Goal: Task Accomplishment & Management: Manage account settings

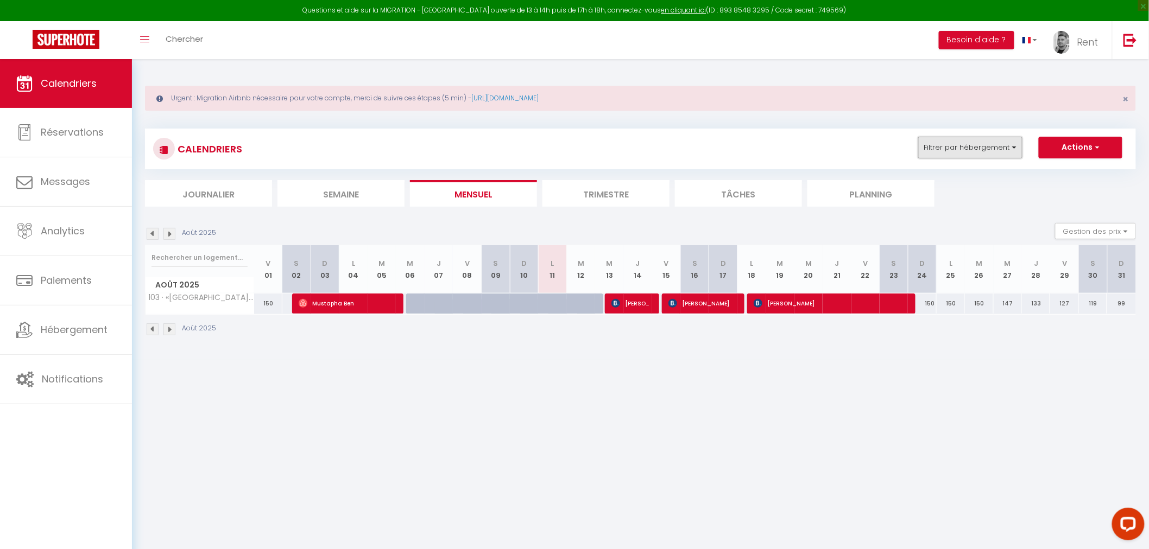
click at [952, 141] on button "Filtrer par hébergement" at bounding box center [970, 148] width 104 height 22
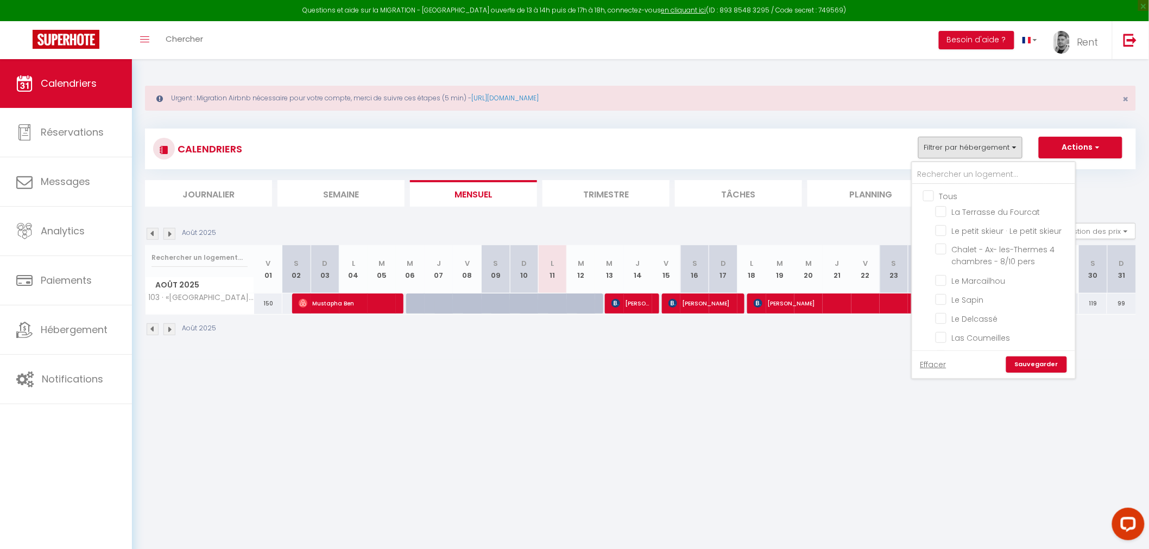
click at [929, 198] on input "Tous" at bounding box center [1004, 195] width 163 height 11
checkbox input "true"
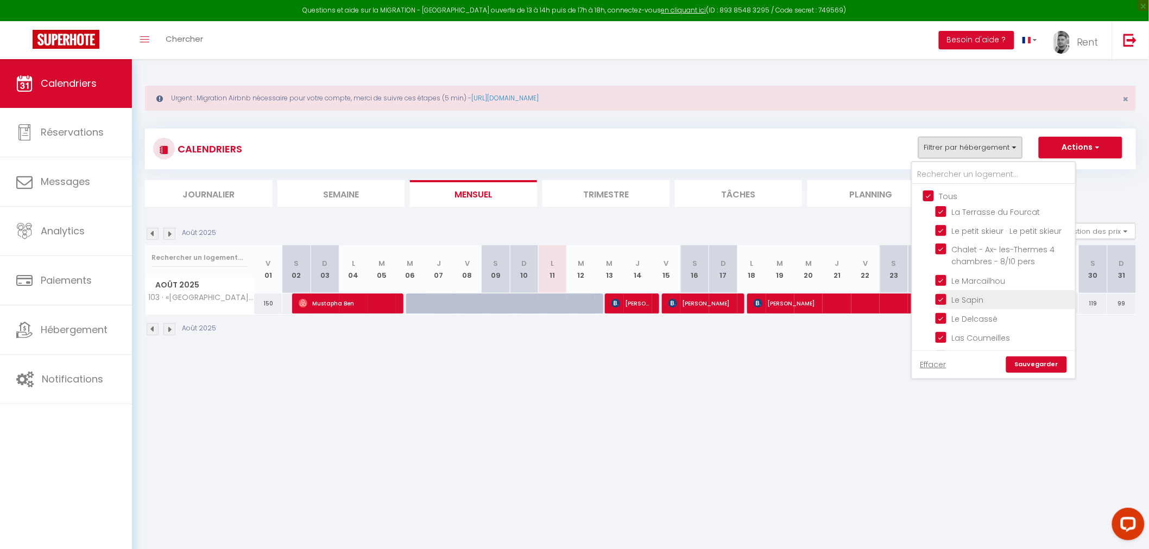
checkbox input "true"
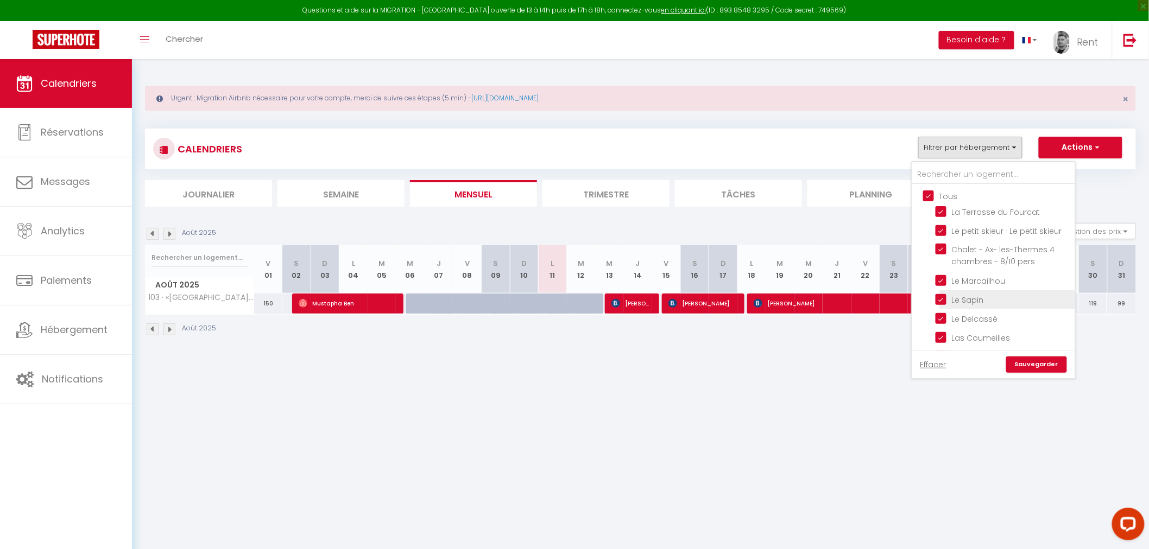
checkbox input "true"
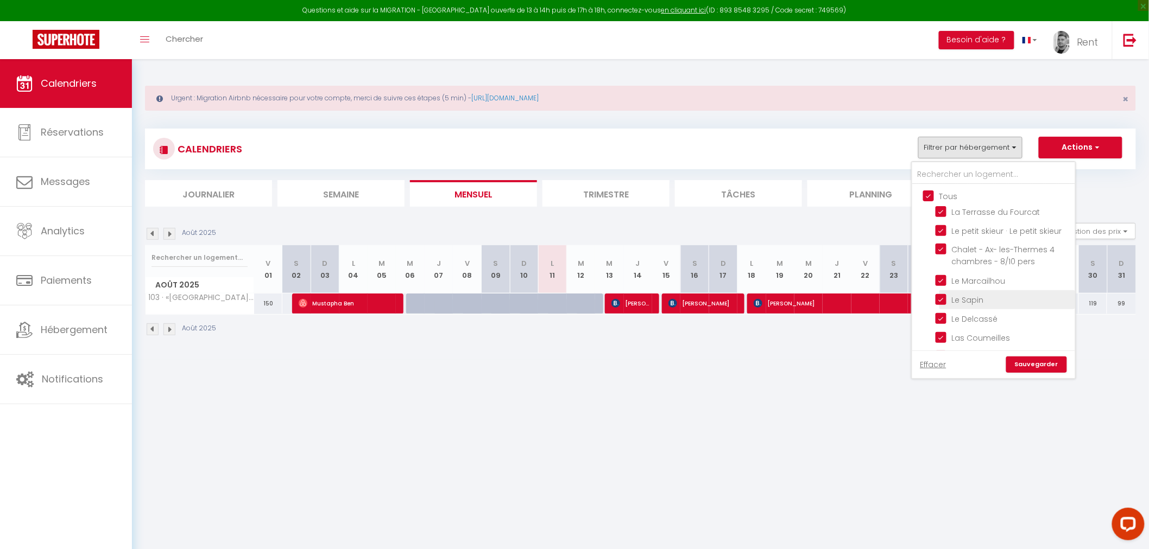
checkbox input "true"
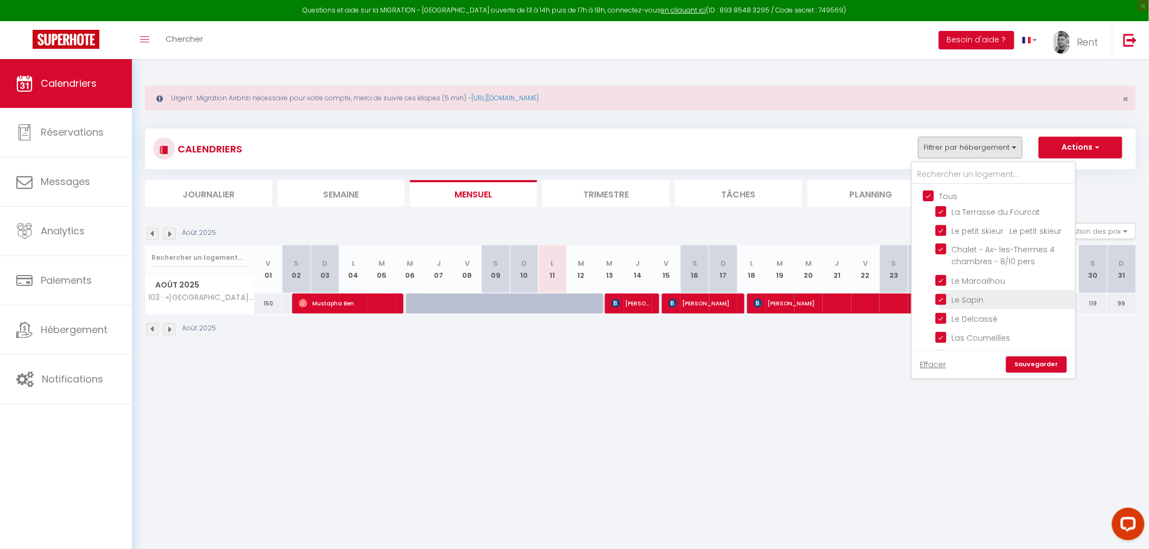
checkbox input "true"
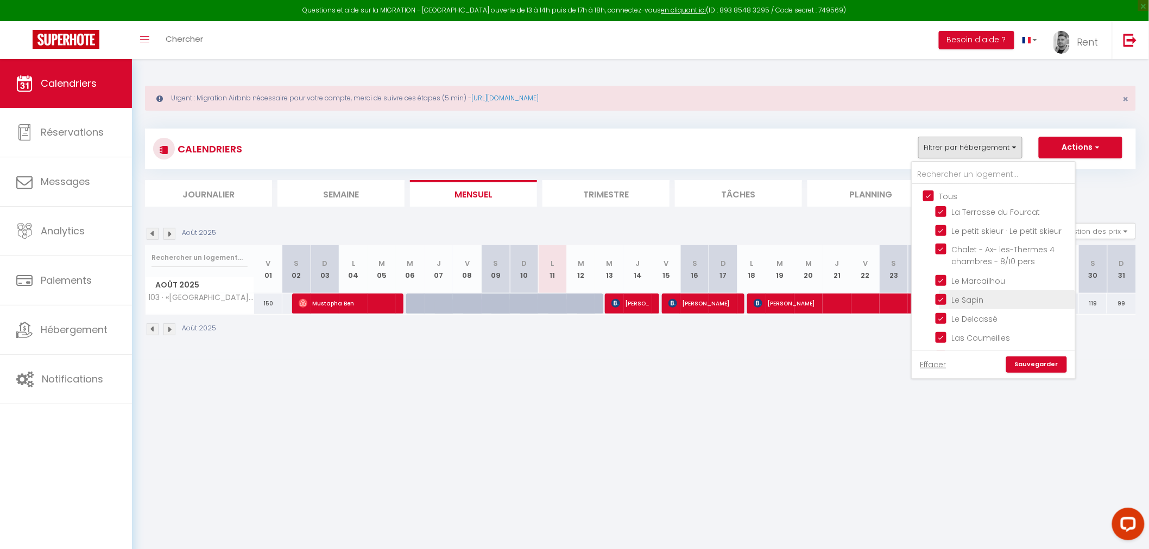
checkbox input "true"
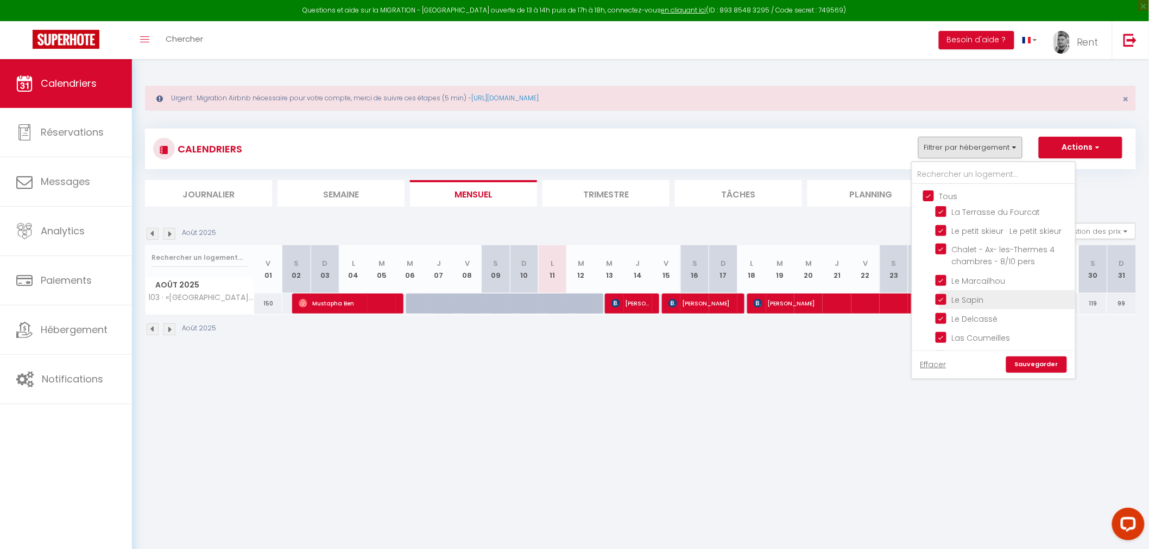
checkbox input "true"
click at [1022, 364] on link "Sauvegarder" at bounding box center [1036, 365] width 61 height 16
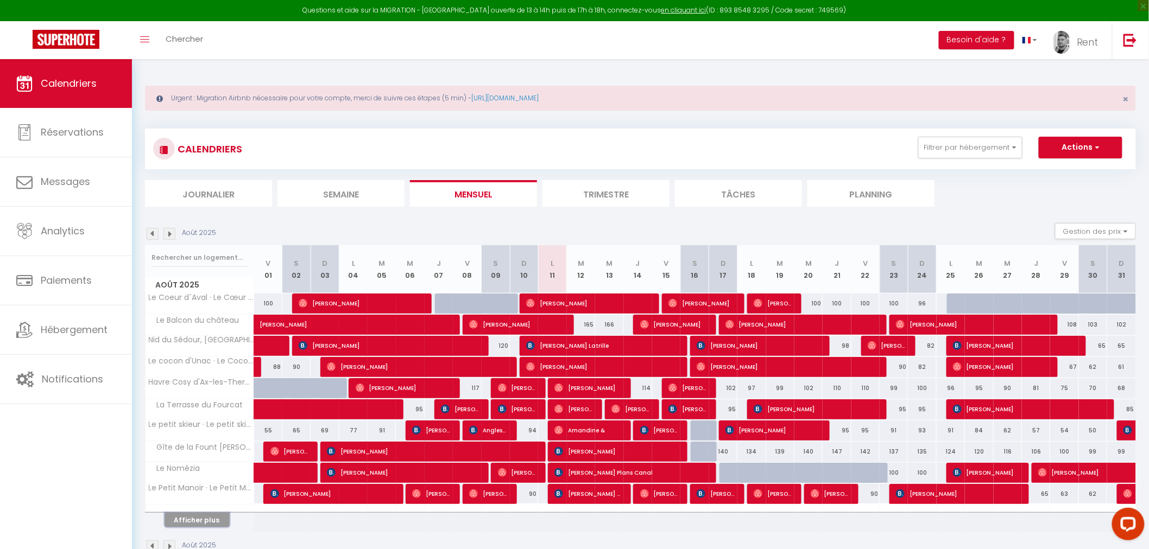
click at [189, 517] on button "Afficher plus" at bounding box center [197, 520] width 65 height 15
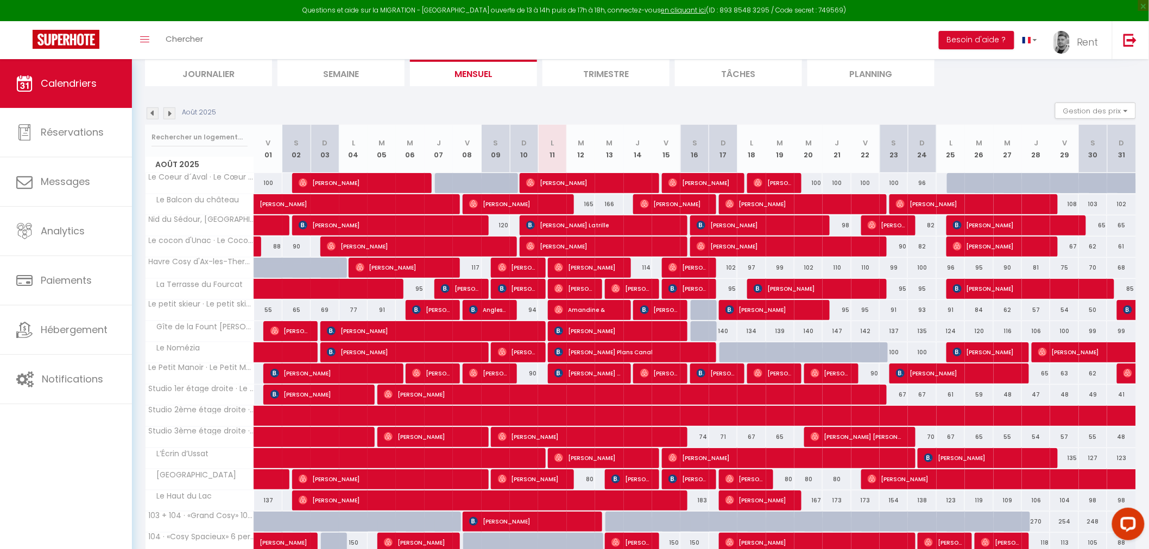
scroll to position [241, 0]
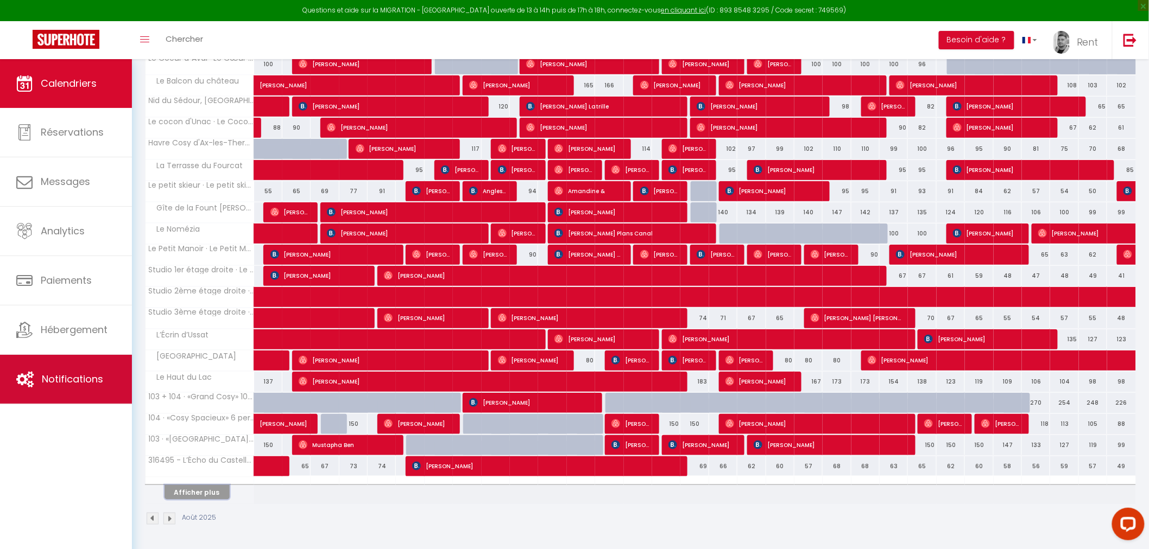
click at [206, 490] on button "Afficher plus" at bounding box center [197, 492] width 65 height 15
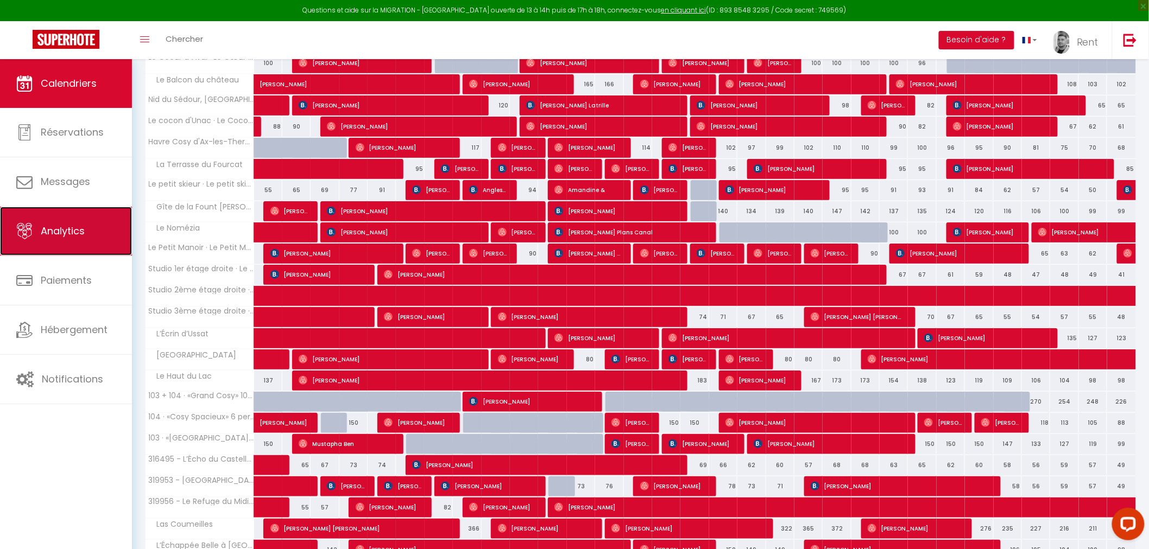
click at [66, 241] on link "Analytics" at bounding box center [66, 231] width 132 height 49
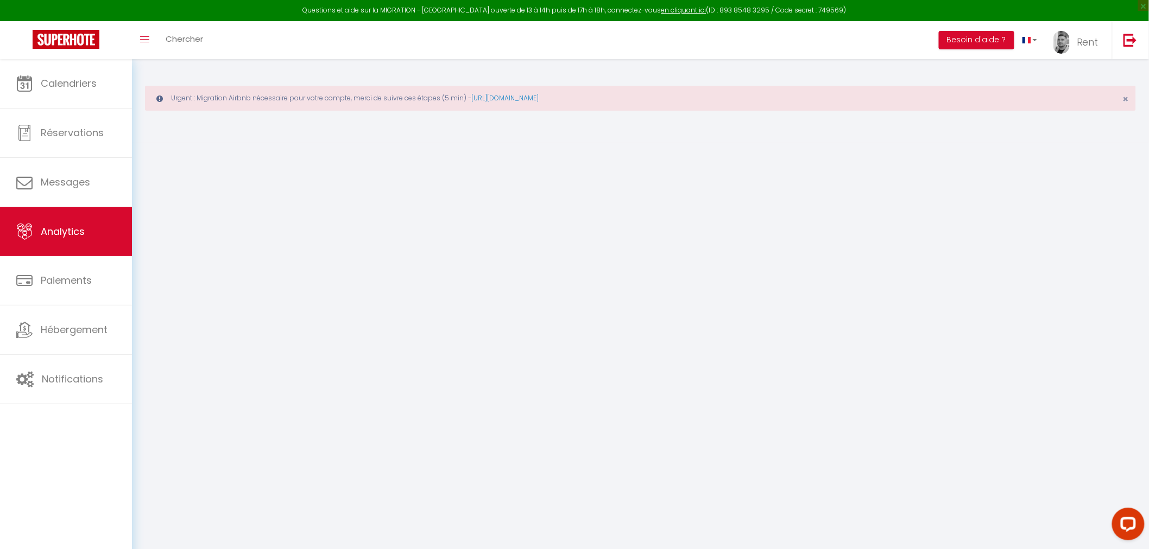
select select "2025"
select select "8"
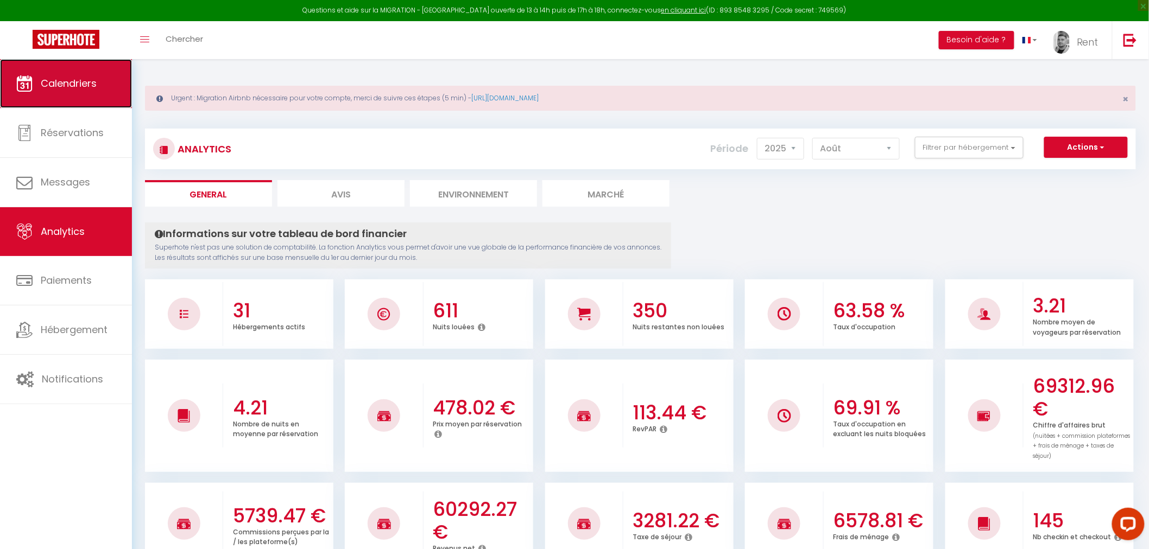
click at [101, 68] on link "Calendriers" at bounding box center [66, 83] width 132 height 49
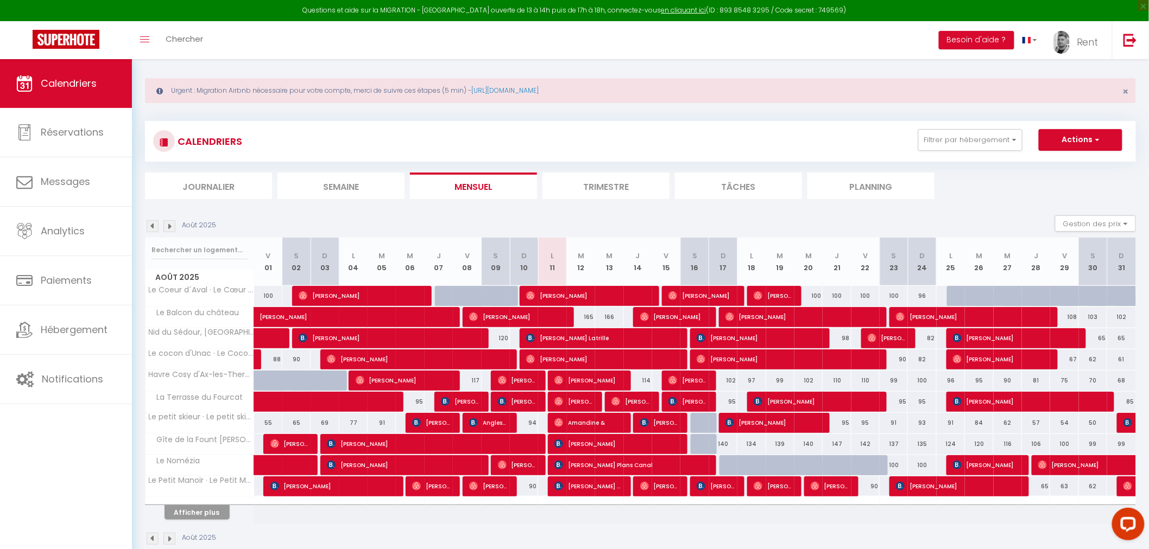
scroll to position [59, 0]
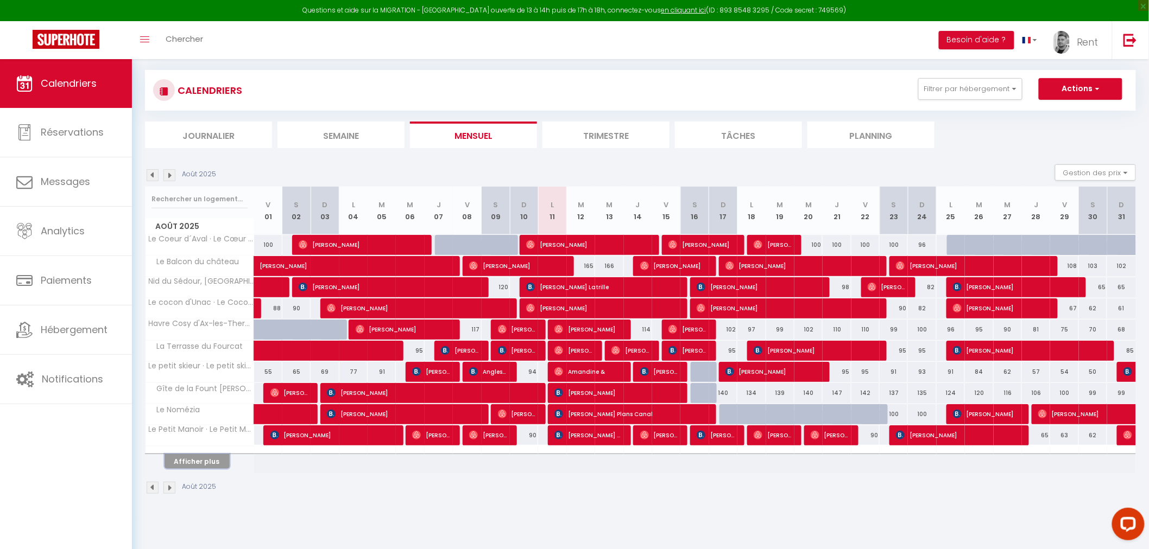
click at [203, 459] on button "Afficher plus" at bounding box center [197, 461] width 65 height 15
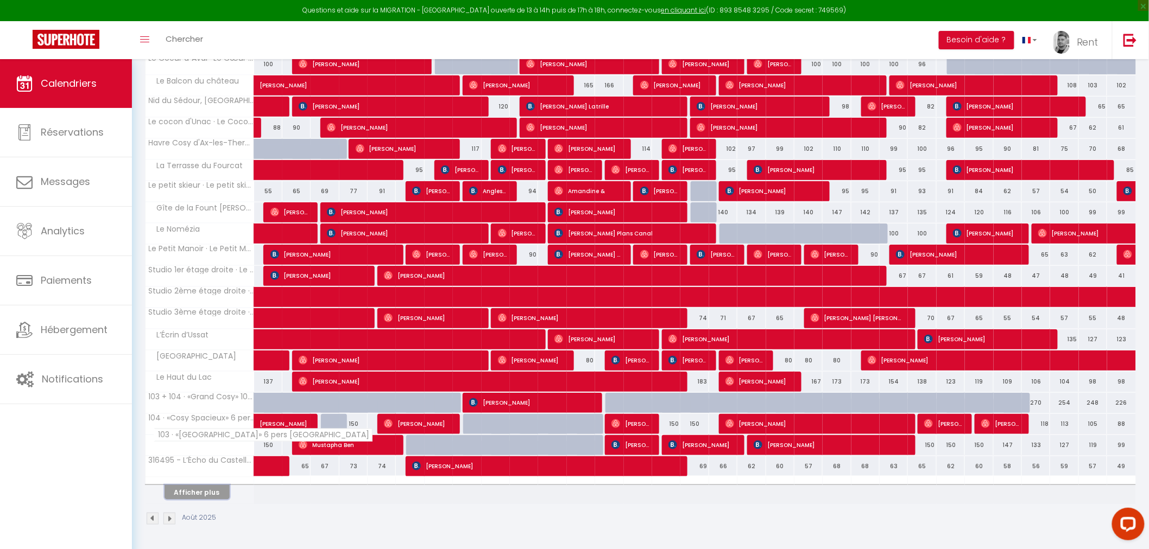
scroll to position [241, 0]
click at [199, 489] on button "Afficher plus" at bounding box center [197, 492] width 65 height 15
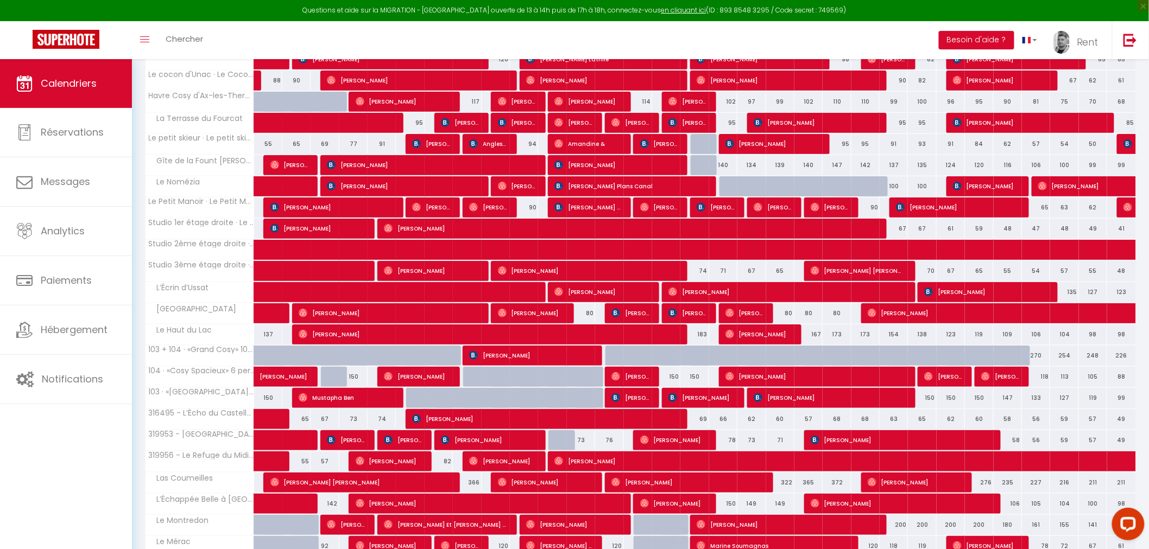
scroll to position [361, 0]
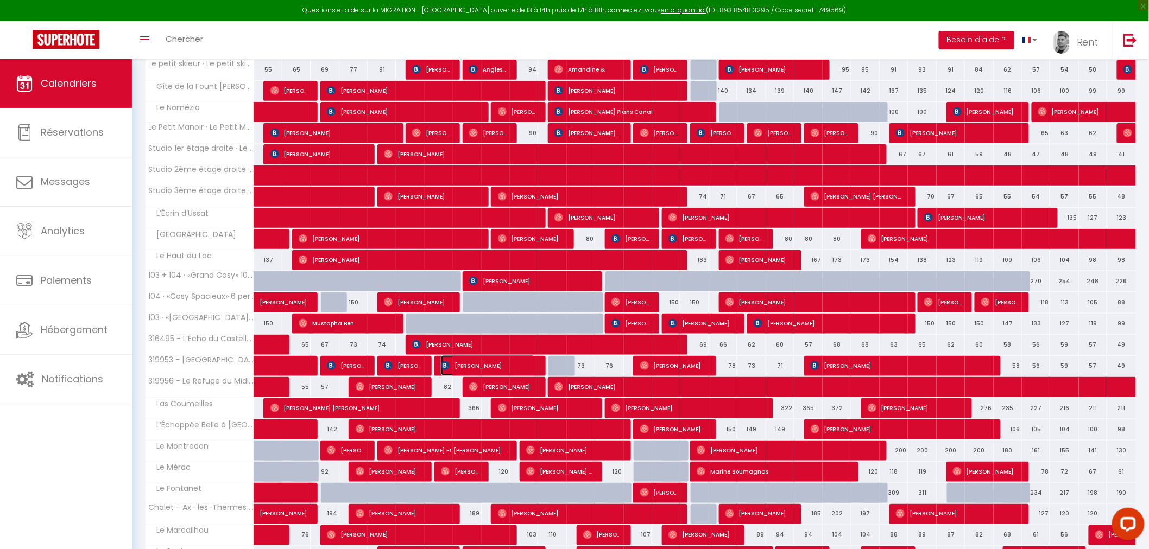
click at [490, 362] on span "[PERSON_NAME]" at bounding box center [488, 366] width 94 height 21
select select "OK"
select select "KO"
select select "0"
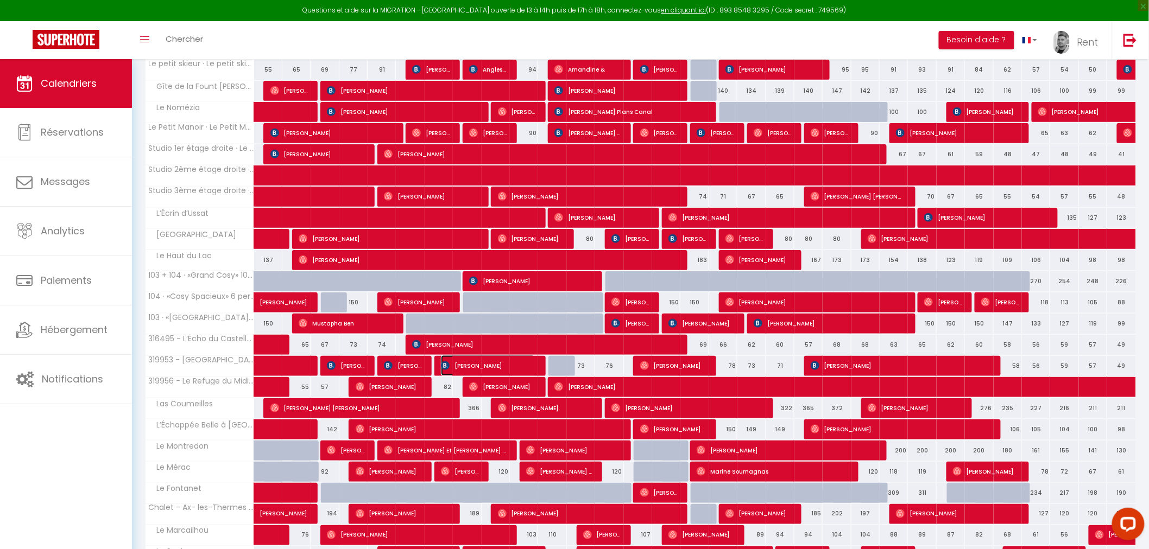
select select "1"
select select
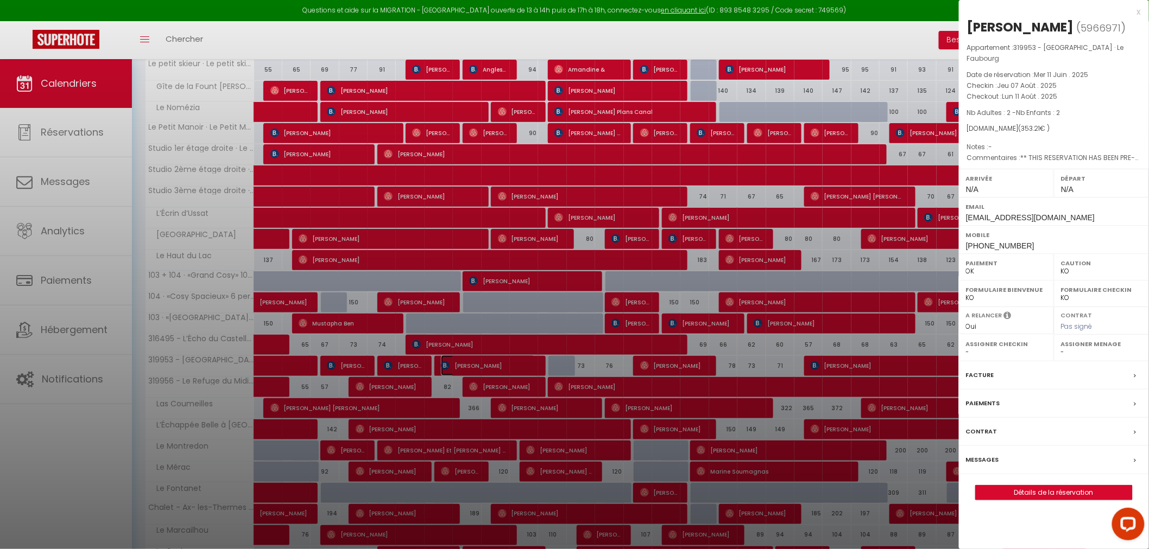
select select "18709"
